Goal: Navigation & Orientation: Go to known website

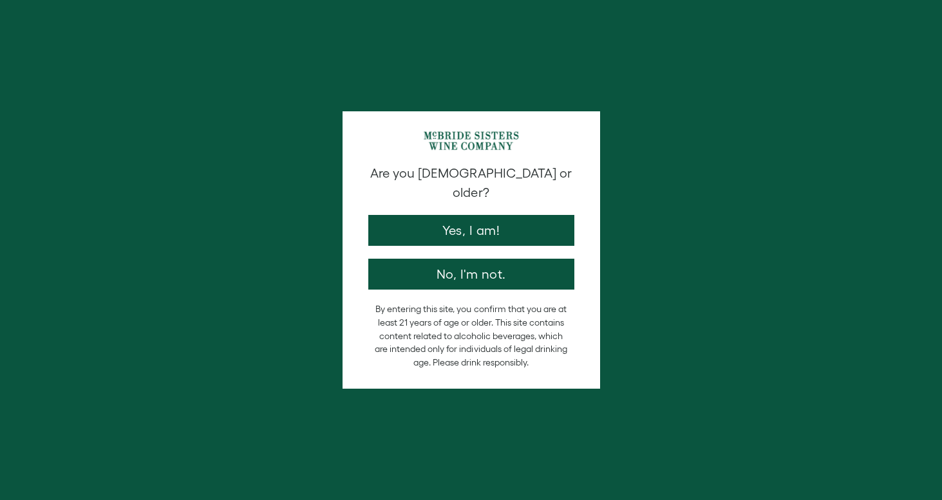
click at [478, 215] on button "Yes, I am!" at bounding box center [471, 230] width 206 height 31
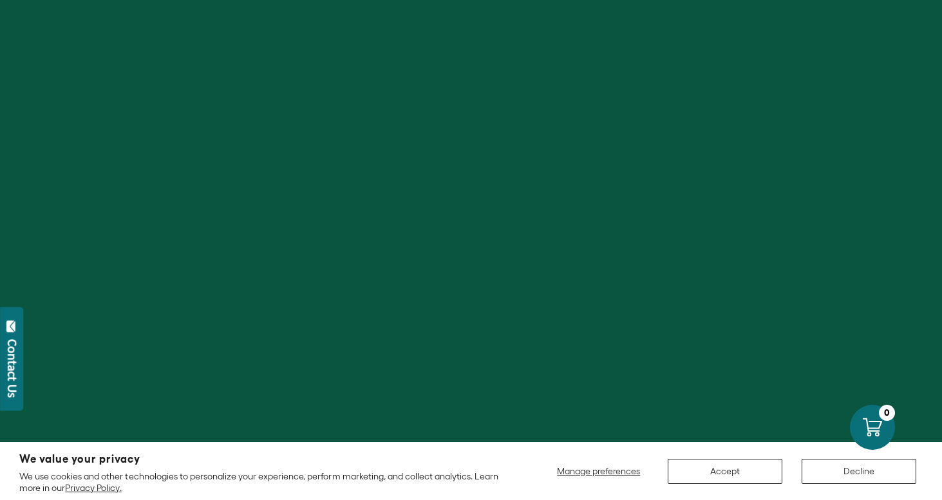
click at [721, 479] on button "Accept" at bounding box center [725, 471] width 115 height 25
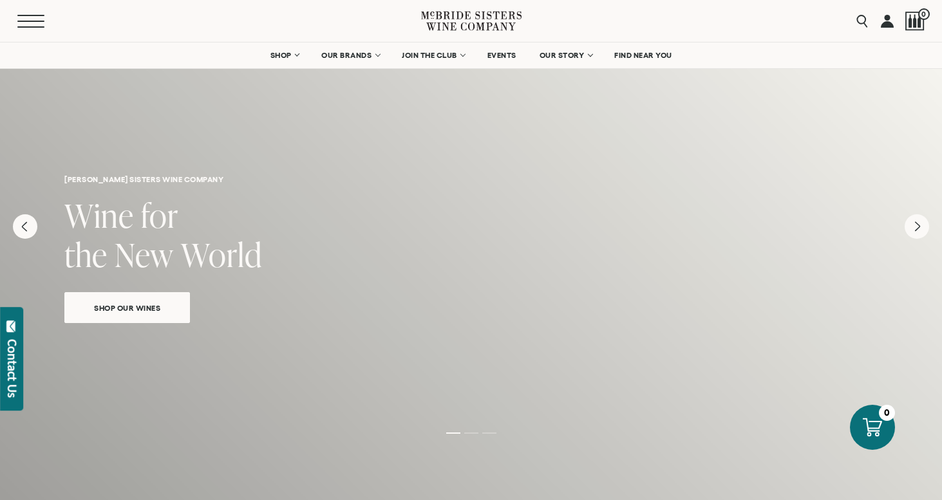
click at [20, 22] on button "Menu" at bounding box center [40, 21] width 46 height 13
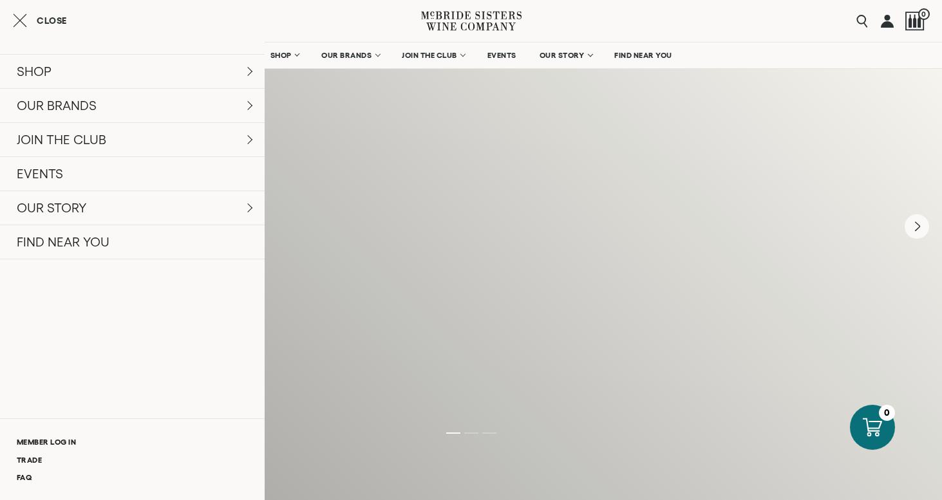
click at [477, 23] on icon at bounding box center [471, 21] width 100 height 37
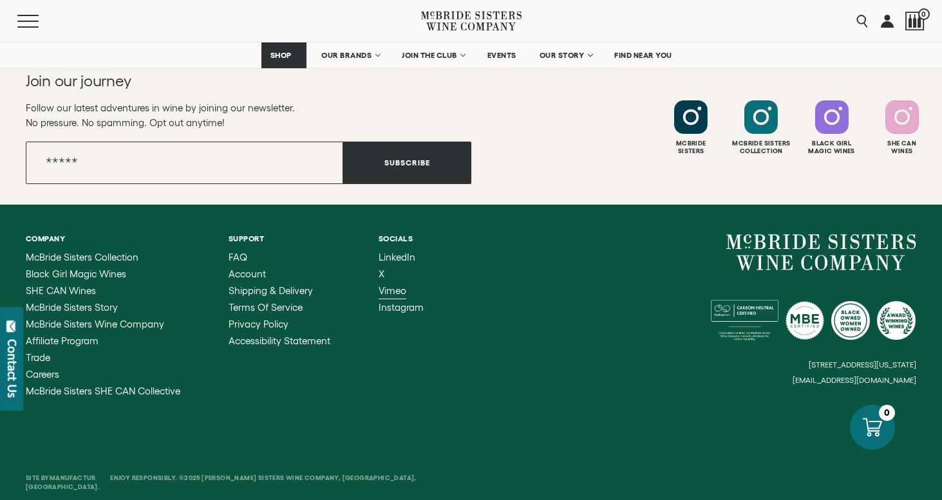
scroll to position [5269, 0]
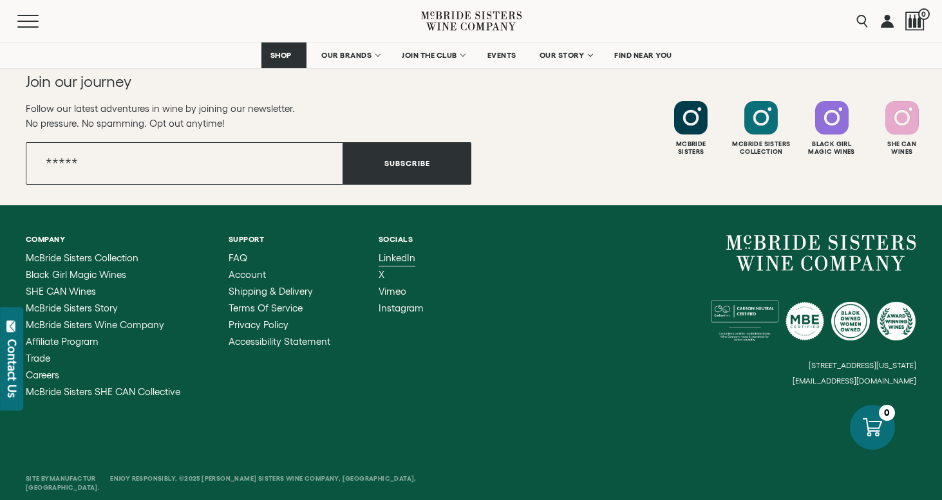
click at [397, 252] on span "LinkedIn" at bounding box center [397, 257] width 37 height 11
click at [159, 147] on input "Email" at bounding box center [184, 163] width 317 height 43
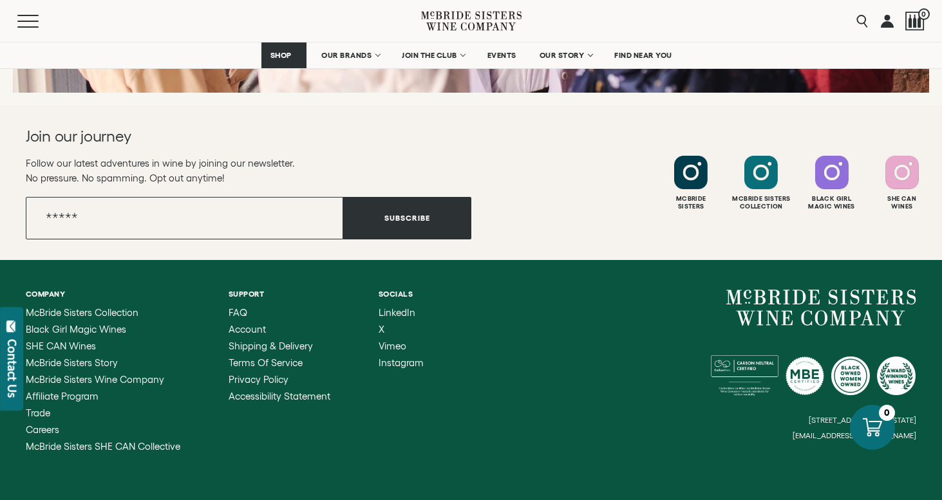
scroll to position [5213, 0]
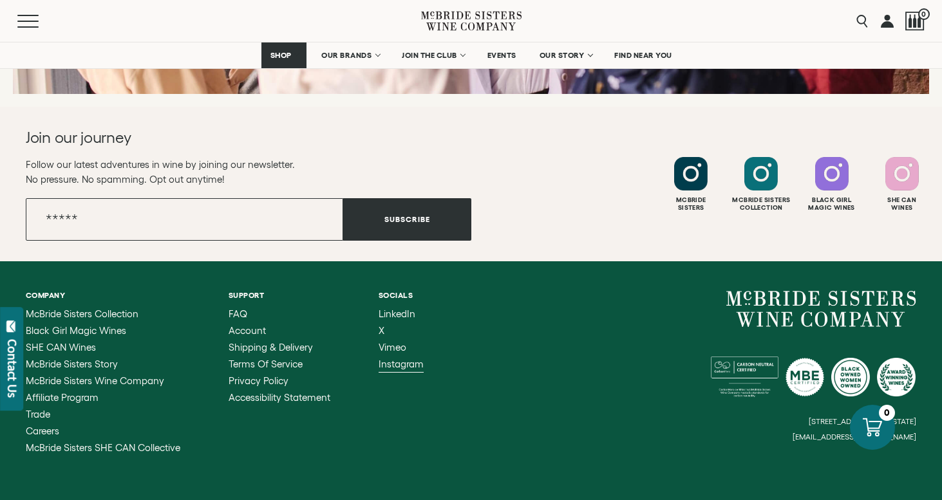
click at [393, 359] on span "Instagram" at bounding box center [401, 364] width 45 height 11
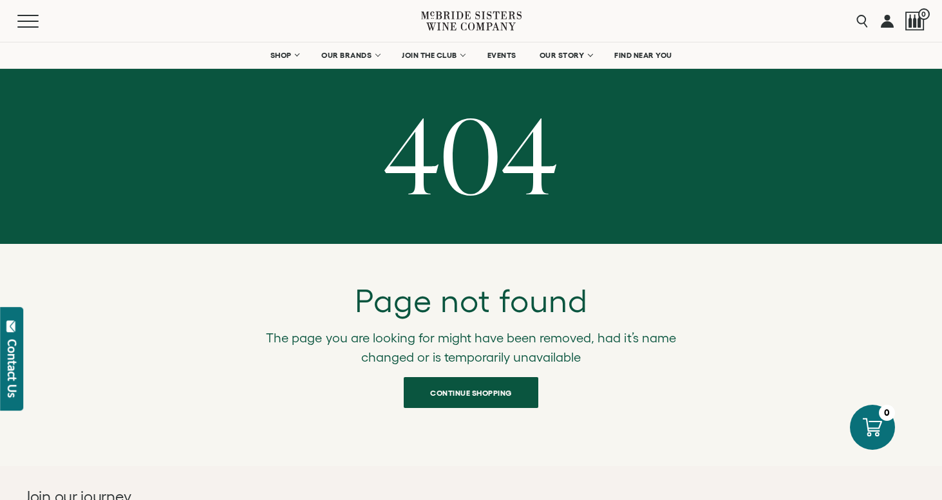
click at [883, 25] on link at bounding box center [887, 21] width 13 height 42
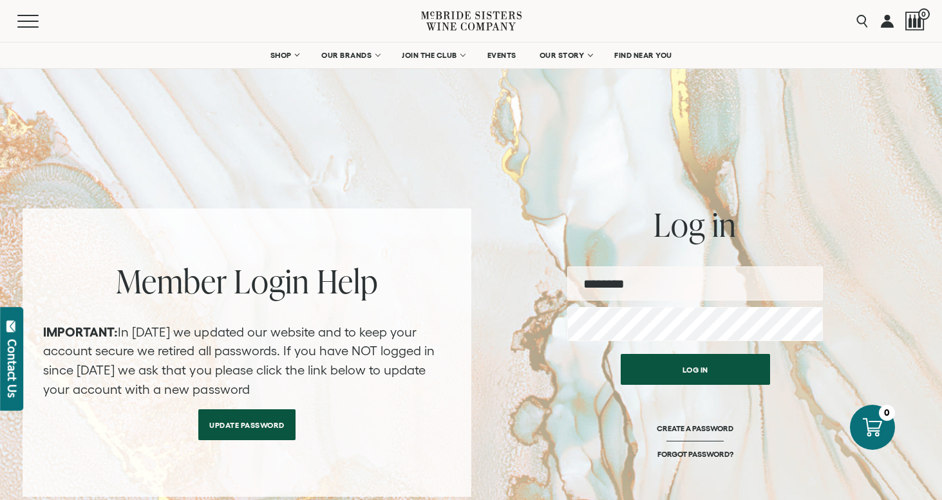
click at [463, 23] on icon at bounding box center [471, 21] width 100 height 37
